Goal: Navigation & Orientation: Find specific page/section

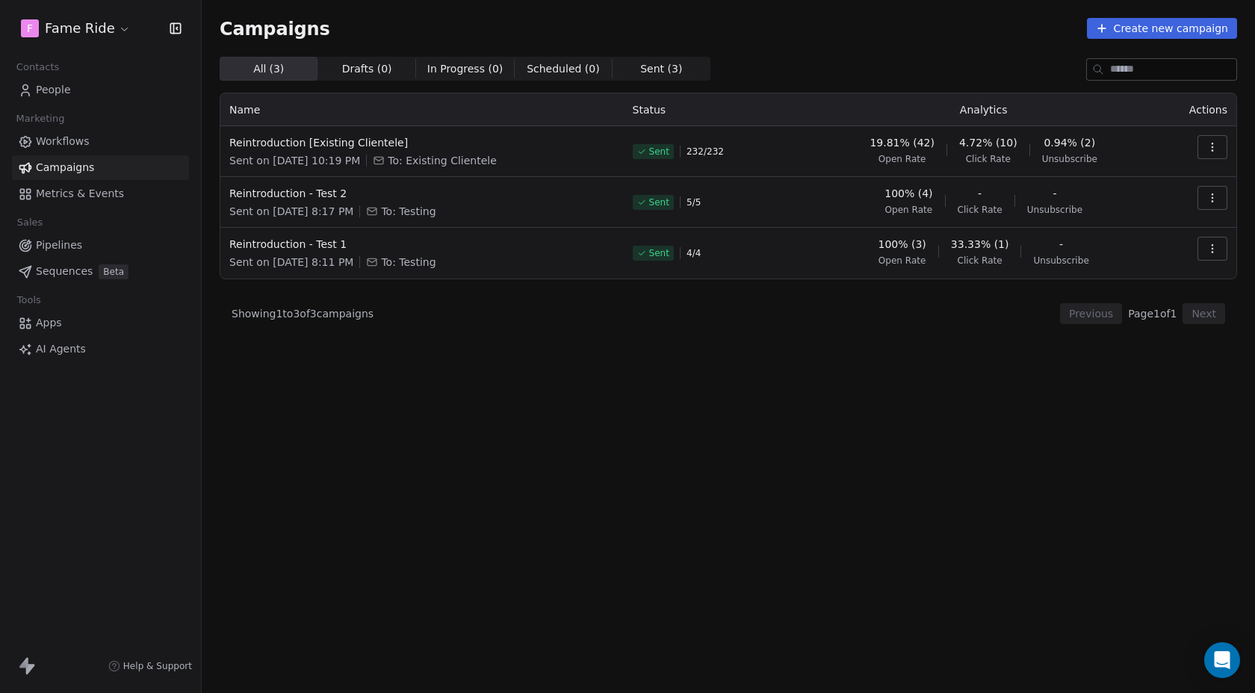
click at [92, 201] on span "Metrics & Events" at bounding box center [80, 194] width 88 height 16
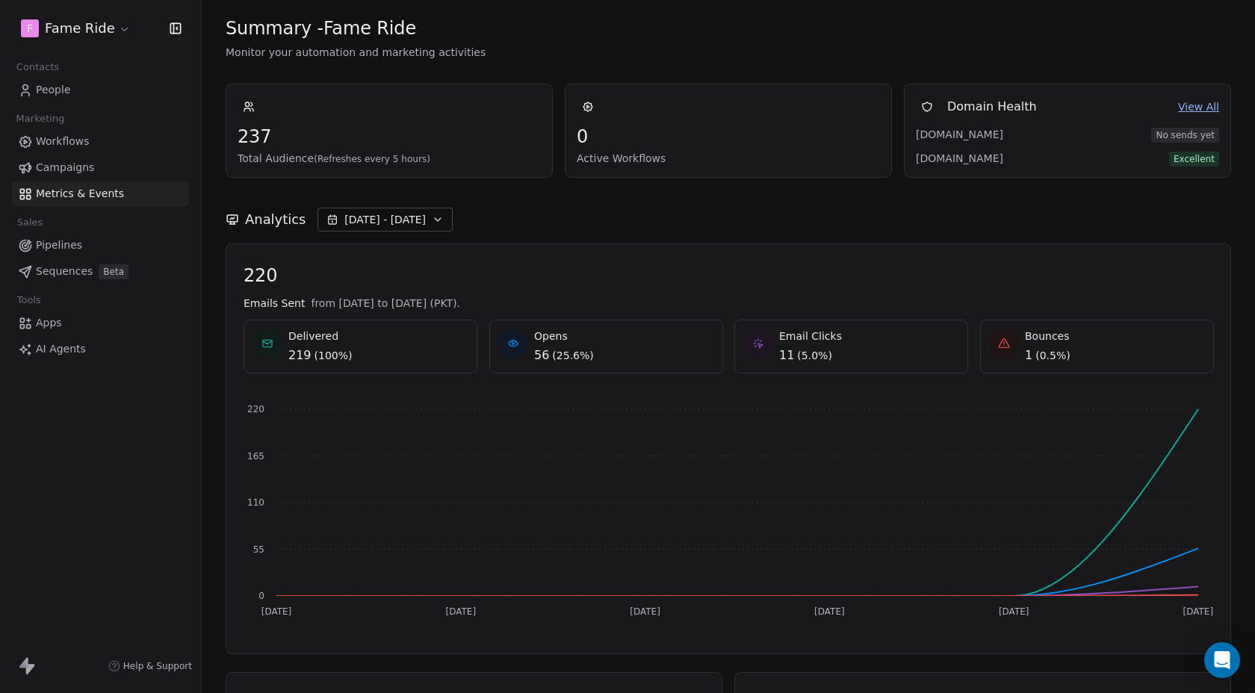
click at [1028, 355] on span "1" at bounding box center [1028, 356] width 7 height 18
click at [1000, 344] on icon at bounding box center [1004, 344] width 12 height 12
click at [1193, 108] on link "View All" at bounding box center [1198, 107] width 41 height 16
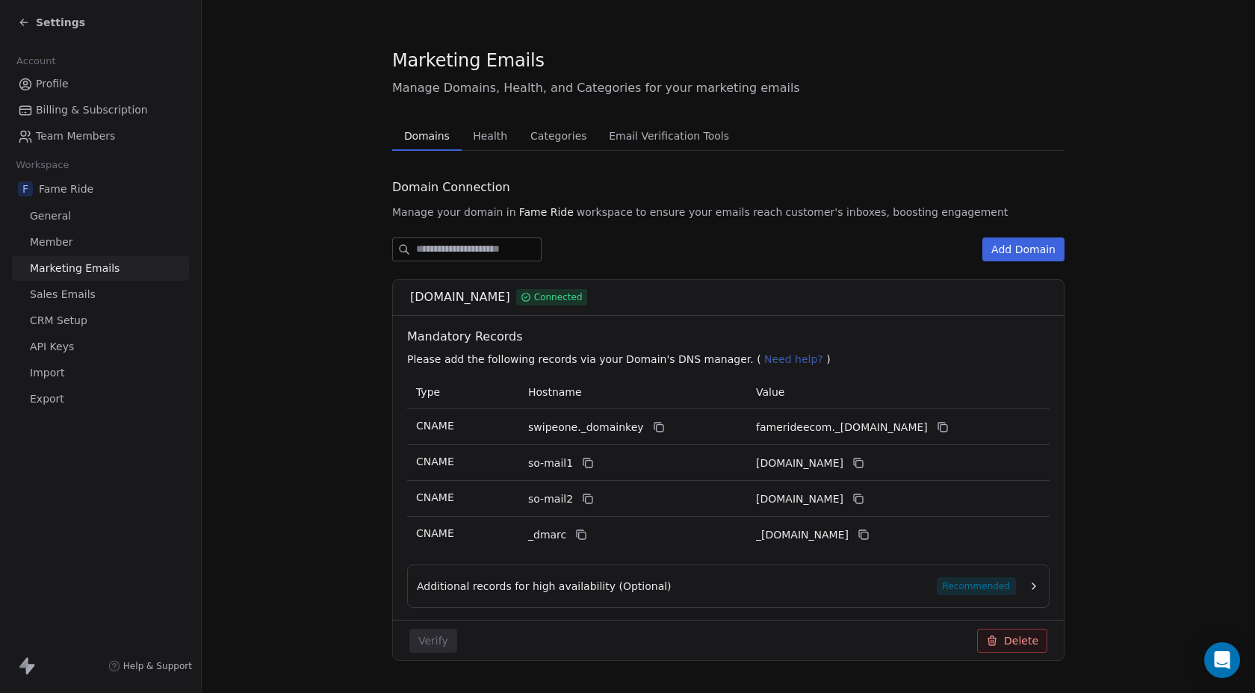
click at [496, 134] on span "Health" at bounding box center [490, 135] width 46 height 21
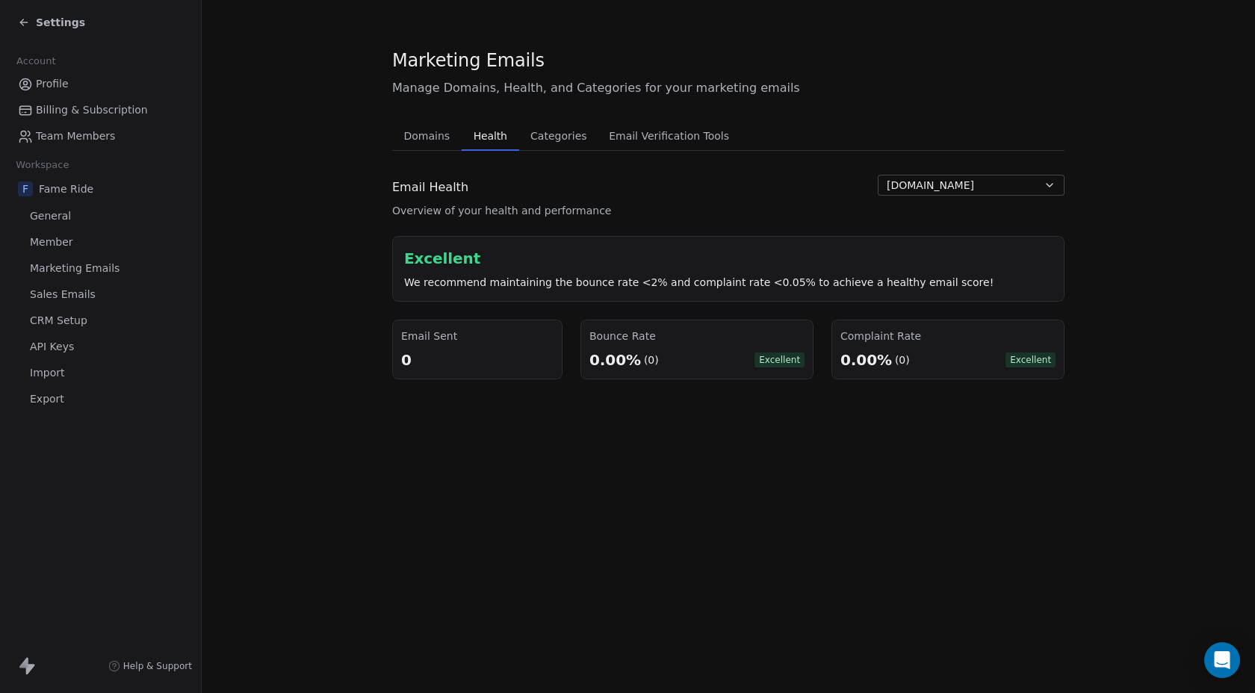
click at [625, 134] on span "Email Verification Tools" at bounding box center [669, 135] width 132 height 21
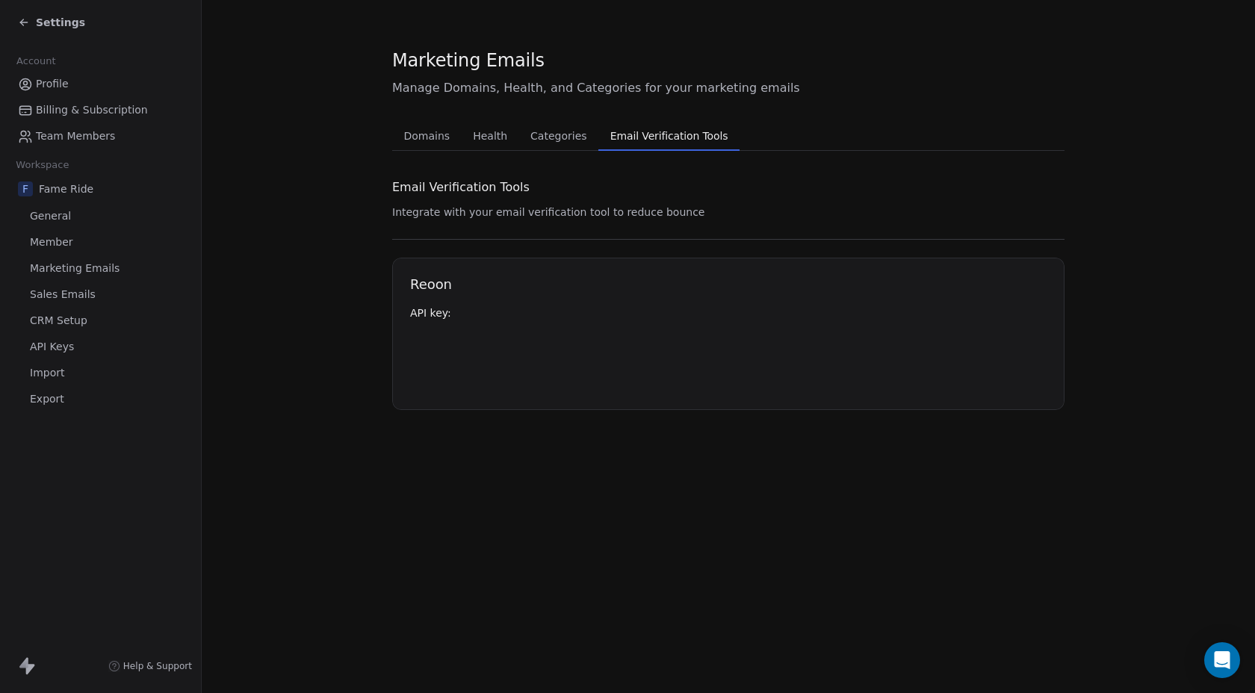
click at [559, 131] on span "Categories" at bounding box center [558, 135] width 68 height 21
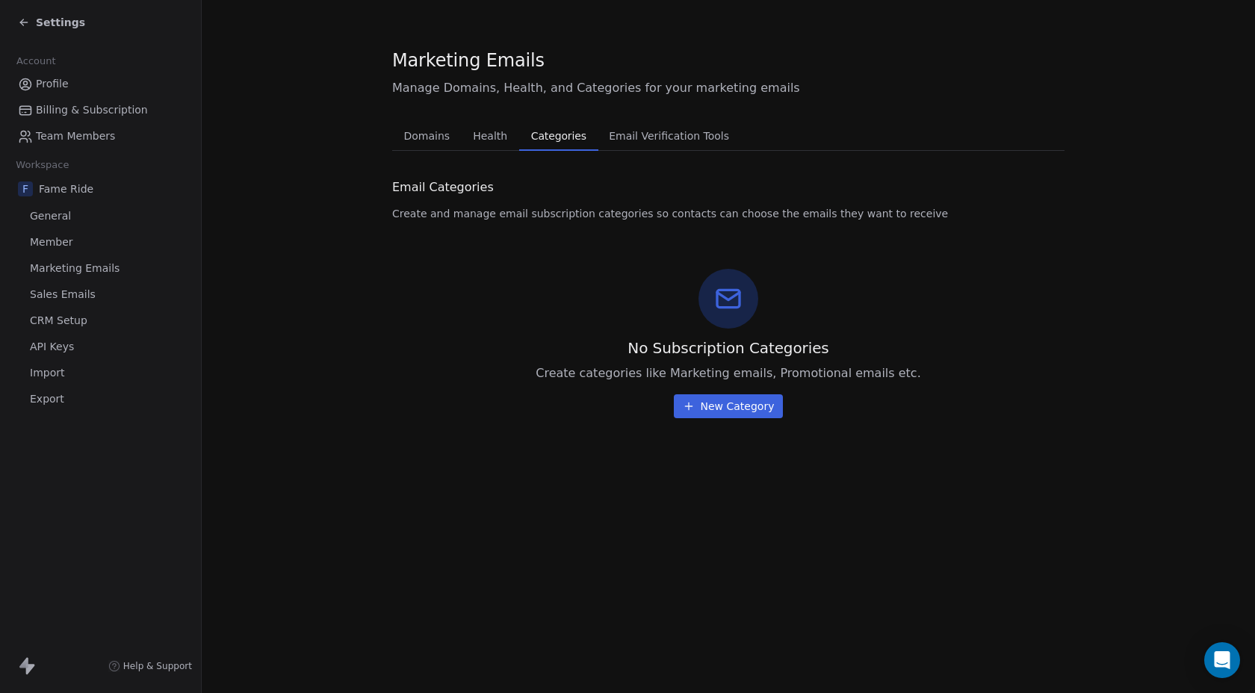
click at [457, 134] on button "Domains Domains" at bounding box center [426, 136] width 69 height 30
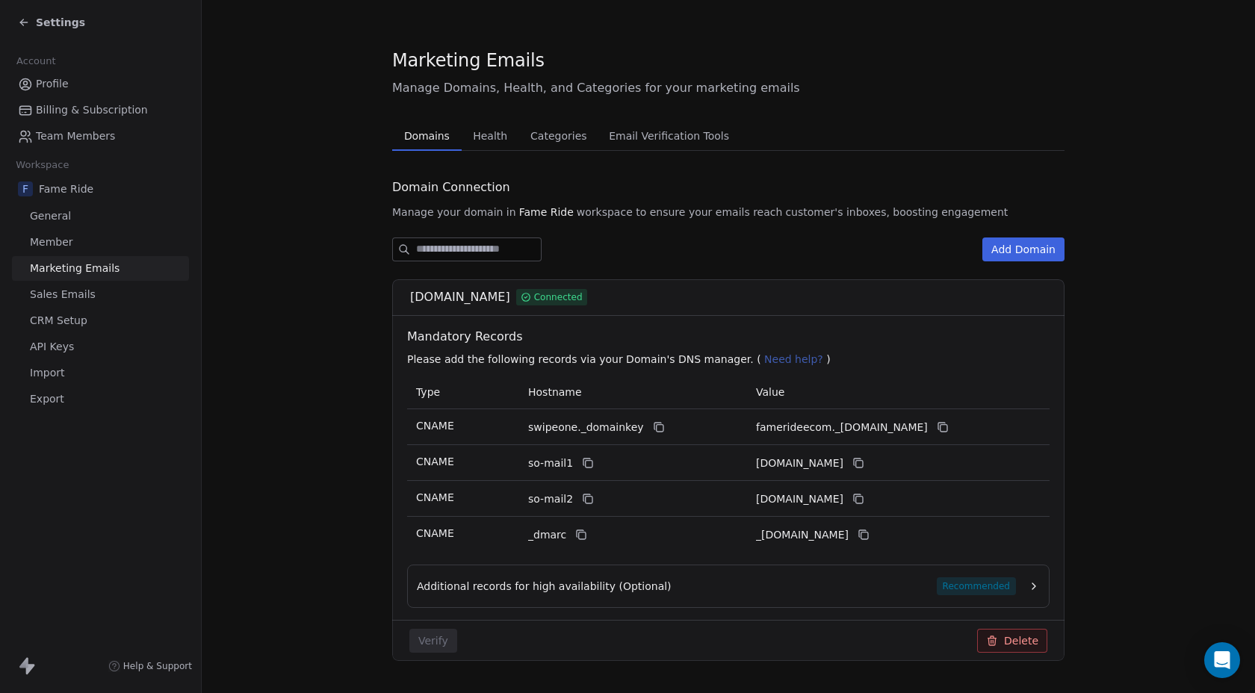
click at [40, 18] on span "Settings" at bounding box center [60, 22] width 49 height 15
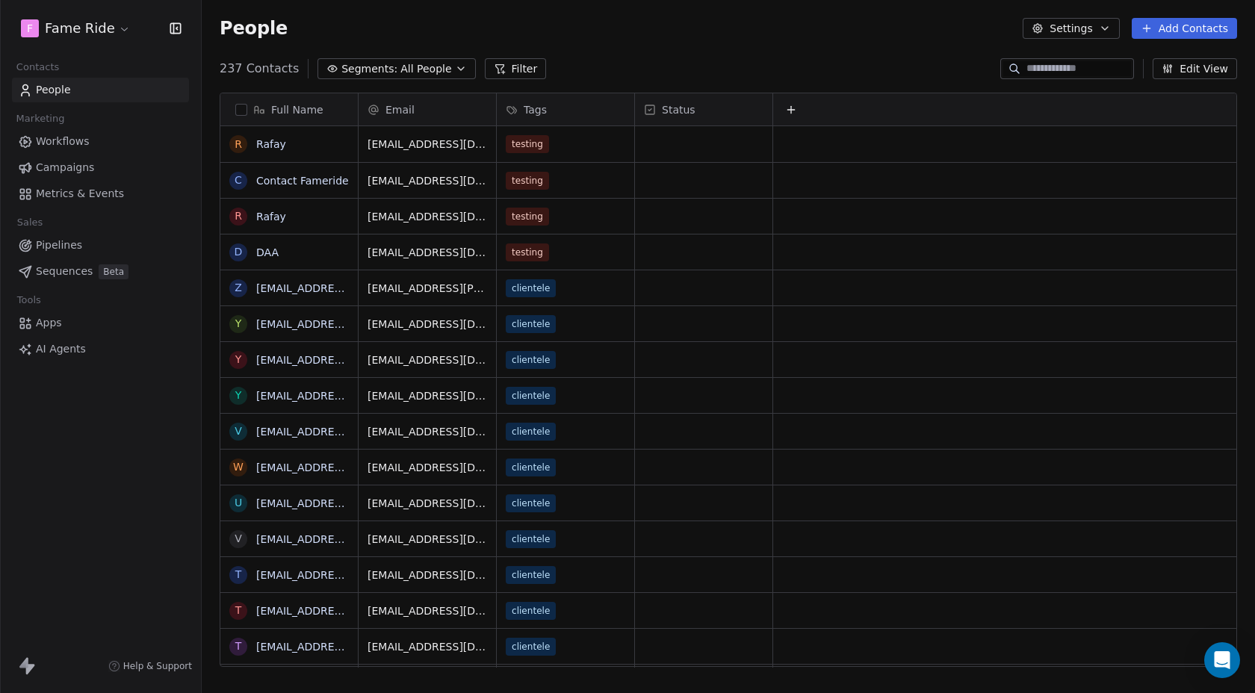
scroll to position [610, 1053]
